Goal: Task Accomplishment & Management: Use online tool/utility

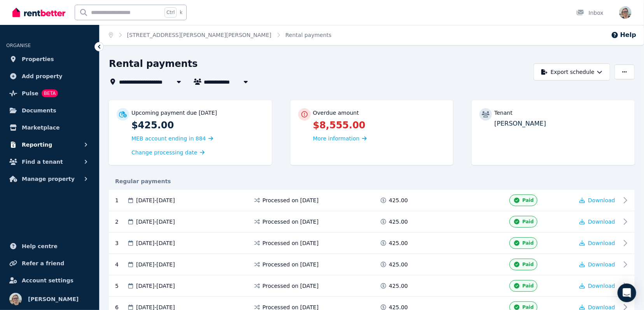
click at [31, 147] on span "Reporting" at bounding box center [37, 144] width 30 height 9
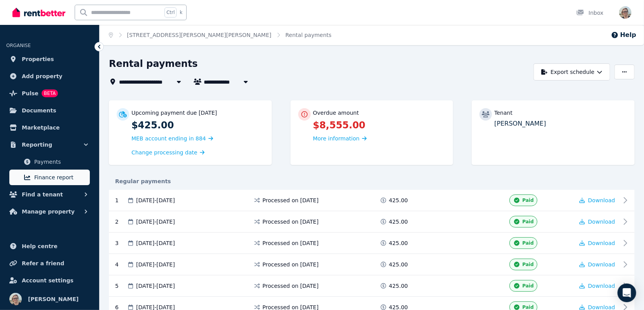
click at [42, 175] on span "Finance report" at bounding box center [60, 177] width 52 height 9
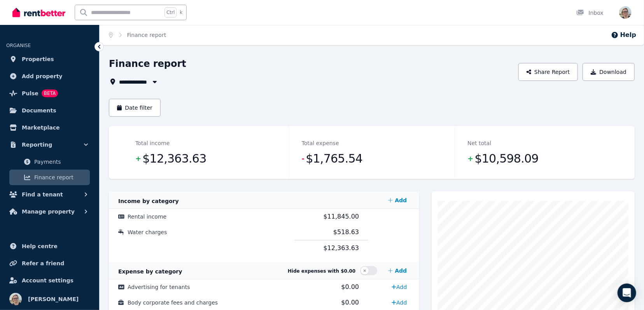
click at [152, 82] on icon "button" at bounding box center [155, 82] width 8 height 6
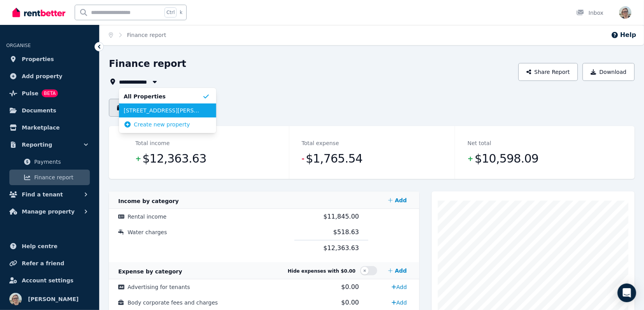
click at [151, 108] on span "[STREET_ADDRESS][PERSON_NAME][PERSON_NAME]" at bounding box center [163, 111] width 79 height 8
type input "**********"
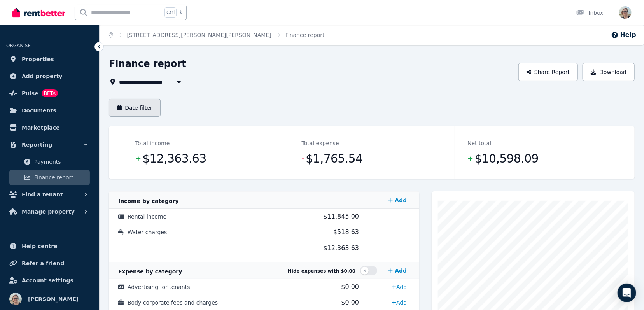
click at [149, 109] on button "Date filter" at bounding box center [135, 108] width 52 height 18
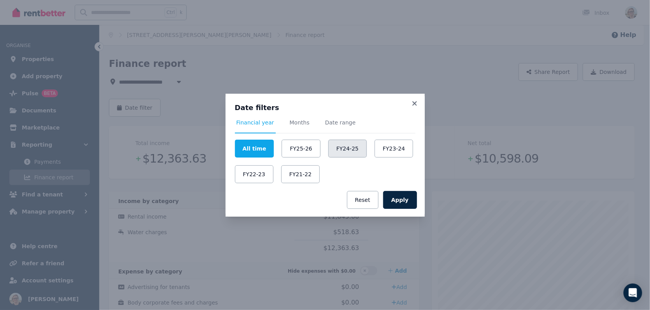
click at [335, 151] on button "FY24-25" at bounding box center [347, 149] width 38 height 18
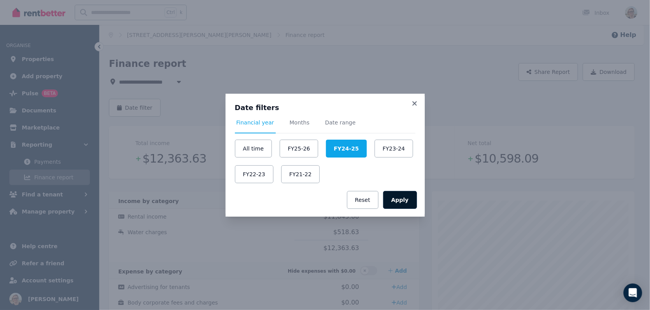
click at [404, 201] on button "Apply" at bounding box center [400, 200] width 34 height 18
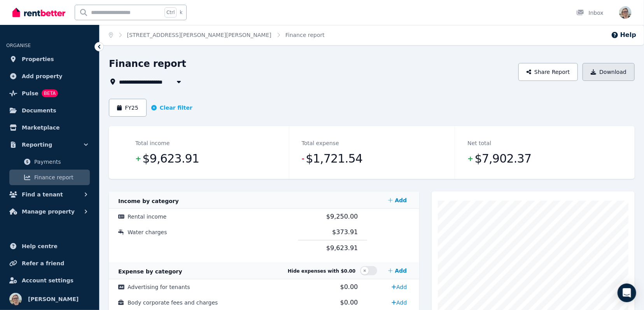
click at [596, 72] on icon "button" at bounding box center [593, 71] width 5 height 5
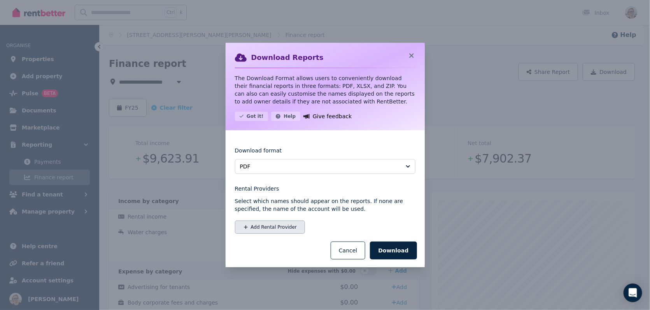
click at [281, 228] on button "Add Rental Provider" at bounding box center [270, 226] width 70 height 13
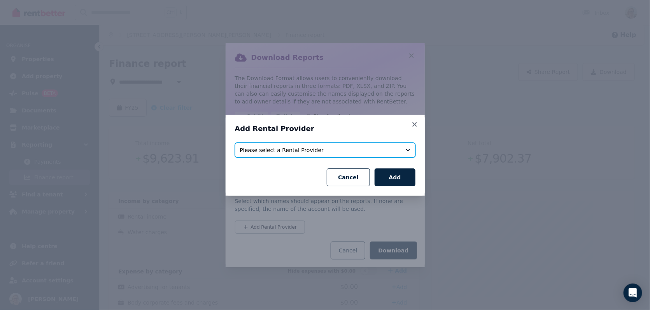
click at [331, 150] on span "Please select a Rental Provider" at bounding box center [319, 150] width 159 height 8
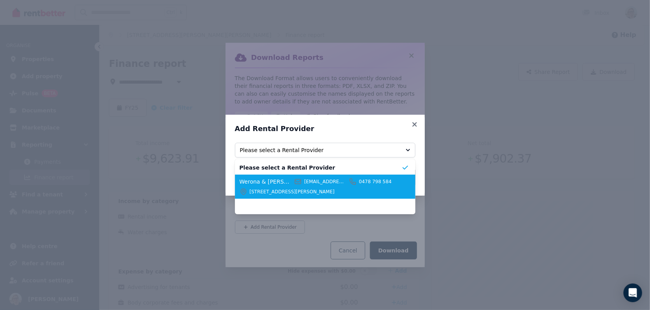
click at [290, 185] on div "[PERSON_NAME] & [PERSON_NAME] [EMAIL_ADDRESS][DOMAIN_NAME] 0478 [STREET_ADDRESS…" at bounding box center [320, 187] width 162 height 18
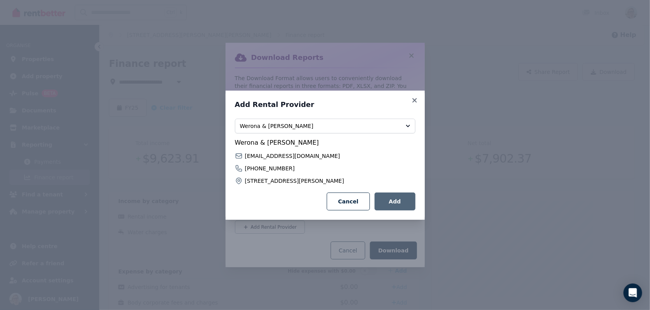
click at [392, 204] on button "Add" at bounding box center [394, 201] width 41 height 18
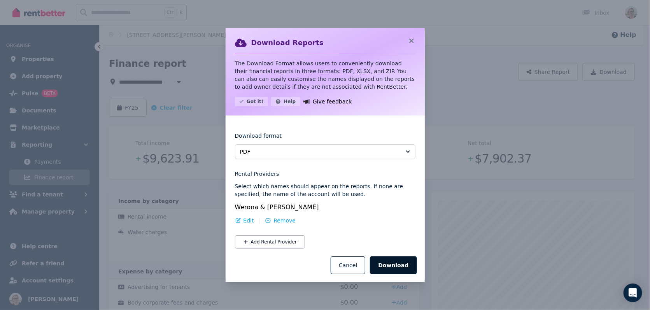
click at [407, 270] on button "Download" at bounding box center [393, 265] width 47 height 18
